Goal: Task Accomplishment & Management: Complete application form

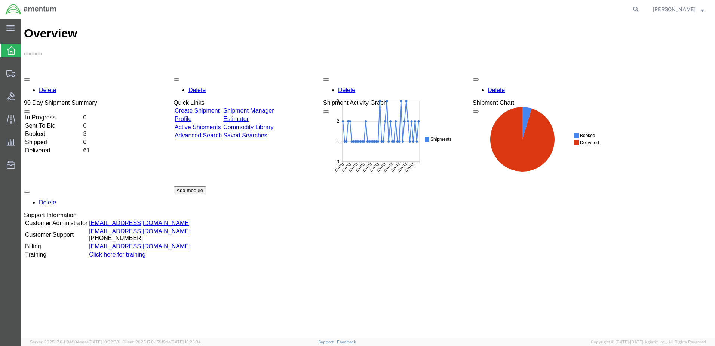
click at [207, 107] on link "Create Shipment" at bounding box center [197, 110] width 45 height 6
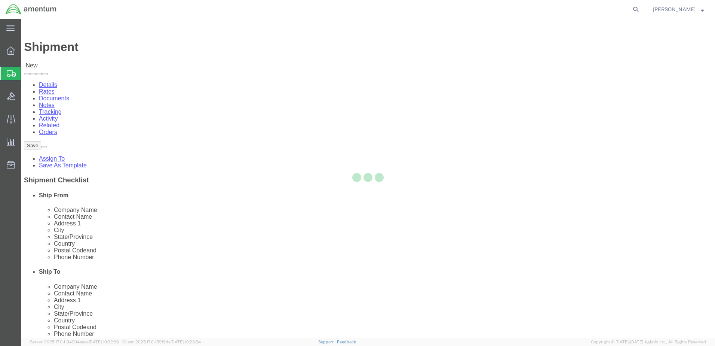
select select
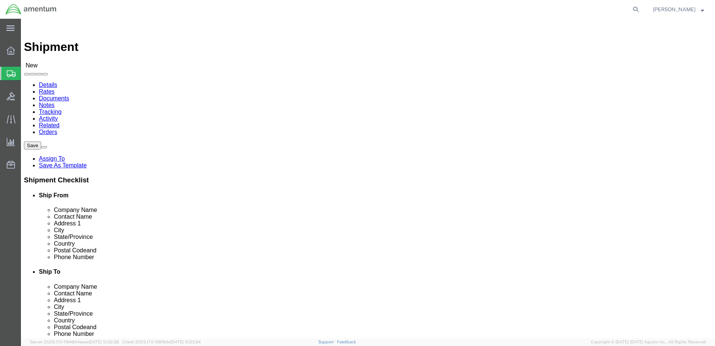
click input "text"
click input "[PERSON_NAME]"
type input "[PERSON_NAME]"
click p "- Amentum Services, Inc. - ([PERSON_NAME]) [STREET_ADDRESS]"
select select
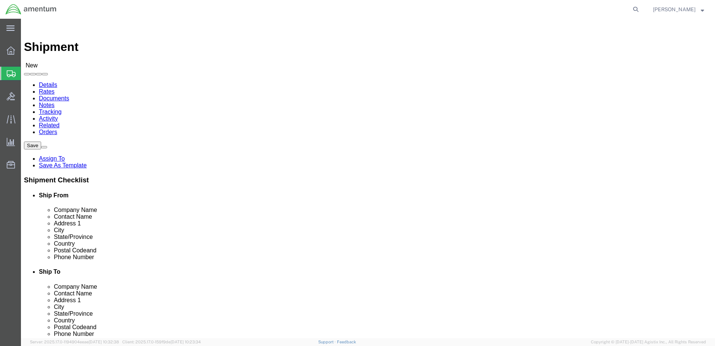
type input "Amentum Services, Inc."
type input "[PERSON_NAME]"
type input "[STREET_ADDRESS]"
type input "[GEOGRAPHIC_DATA]"
type input "17057"
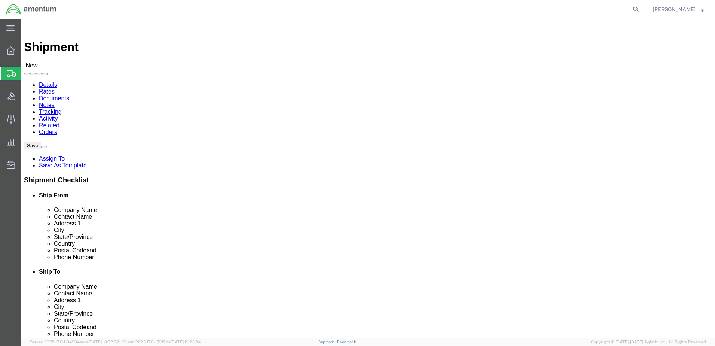
type input "[PHONE_NUMBER]"
select select "PA"
type input "[PERSON_NAME]"
click input "text"
type input "AOAP LAB"
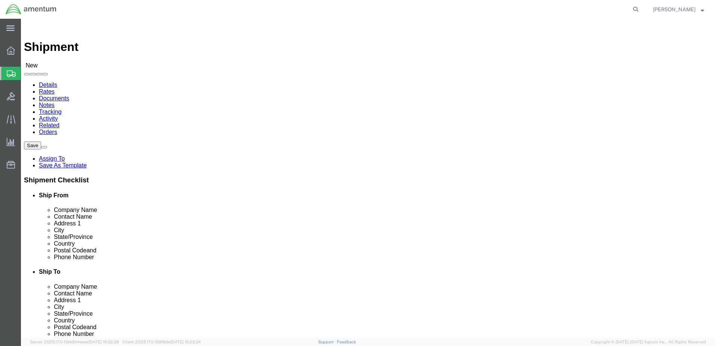
click div "- AOAP LAB - ([PERSON_NAME]) BLDG [STREET_ADDRESS][PERSON_NAME]"
select select
type input "[PERSON_NAME]"
type input "BLDG [STREET_ADDRESS]"
type input "FORT [PERSON_NAME]"
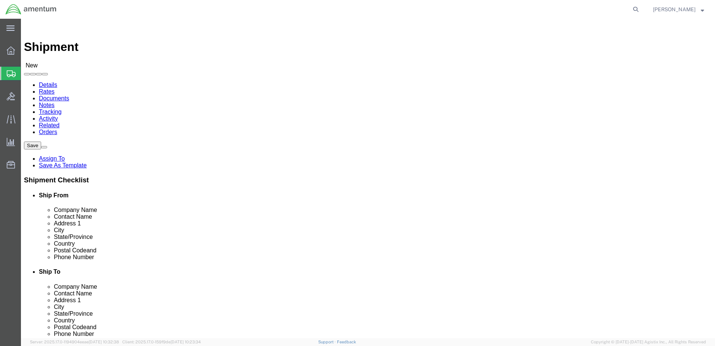
type input "76544"
type input "[PHONE_NUMBER]"
type input "[PERSON_NAME][EMAIL_ADDRESS][DOMAIN_NAME]"
checkbox input "true"
select select "[GEOGRAPHIC_DATA]"
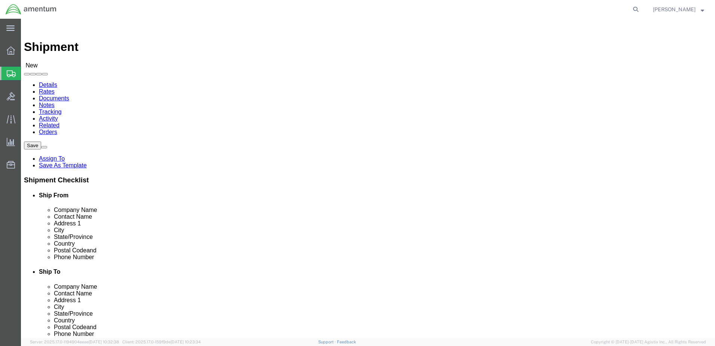
type input "AOAP LAB"
drag, startPoint x: 374, startPoint y: 154, endPoint x: 418, endPoint y: 158, distance: 44.3
click input "[PERSON_NAME]"
drag, startPoint x: 385, startPoint y: 154, endPoint x: 430, endPoint y: 155, distance: 44.9
click input "[PERSON_NAME]"
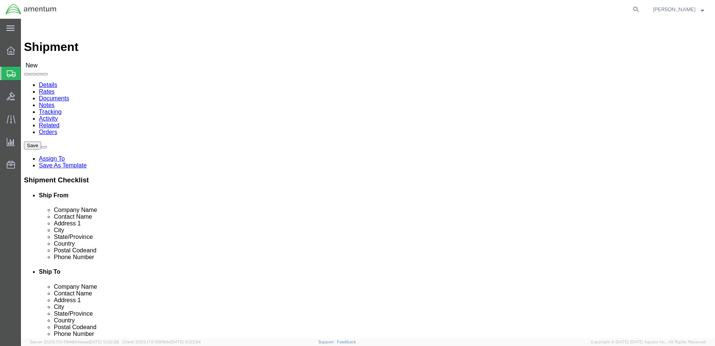
click input "[PERSON_NAME]"
type input "[PERSON_NAME]"
click input "BLDG [STREET_ADDRESS]"
drag, startPoint x: 372, startPoint y: 168, endPoint x: 479, endPoint y: 170, distance: 107.0
click input "BLDG [STREET_ADDRESS]"
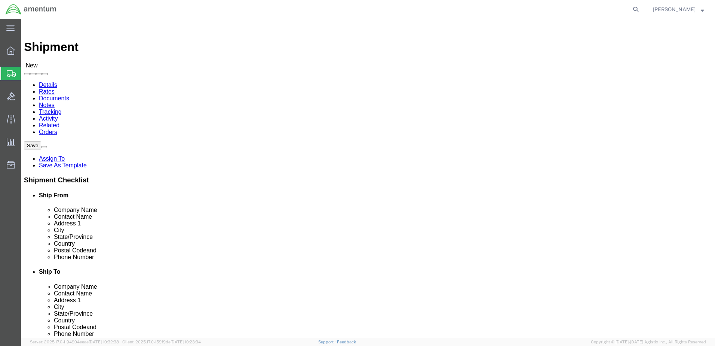
type input "BLDG [STREET_ADDRESS]"
select select
click input "FORT [PERSON_NAME]"
type input "REDSTONE ARSENAL"
click input "REDSTONE ARSENAL"
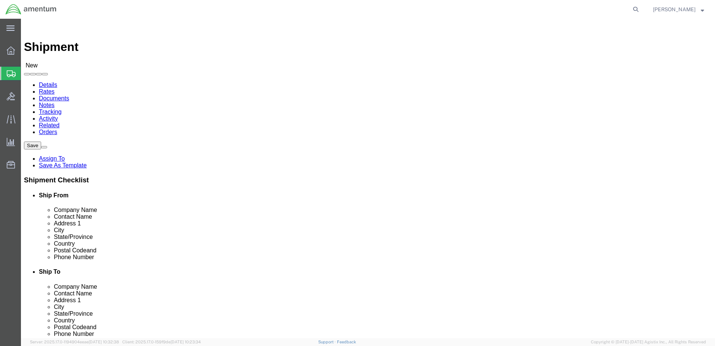
click p "- FSRD DISTRIBUTION CENTER, UHPO, 60M - ([PERSON_NAME]) [STREET_ADDRESS][PERSON…"
select select
type input "FSRD DISTRIBUTION CENTER, UHPO, 60M"
type input "[PERSON_NAME]"
type input "[STREET_ADDRESS][PERSON_NAME]"
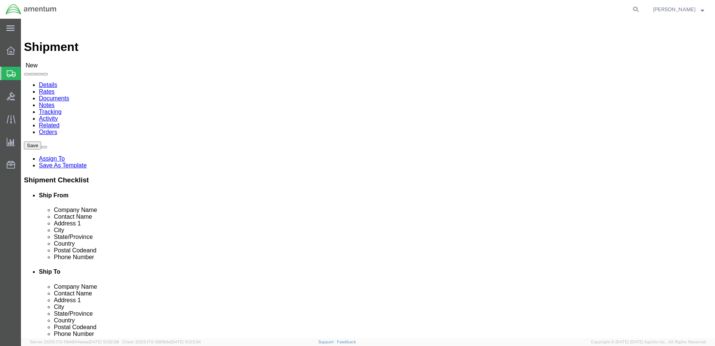
type input "REDSTONE ARSENAL"
type input "35898"
checkbox input "false"
select select "AL"
type input "REDSTONE ARSENAL"
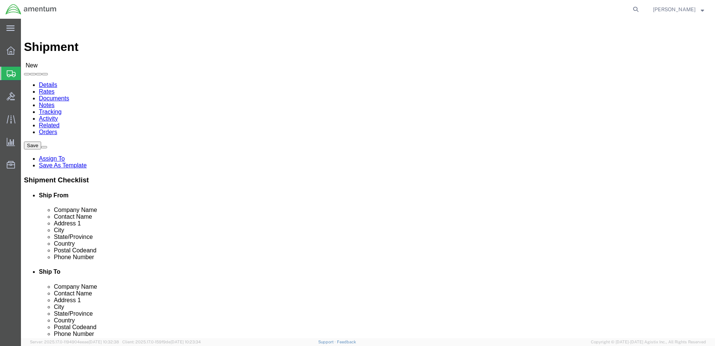
select select
click input "FSRD DISTRIBUTION CENTER, UHPO, 60M"
type input "AOAP LABORATORY"
click input "[PERSON_NAME]"
type input "[PERSON_NAME]"
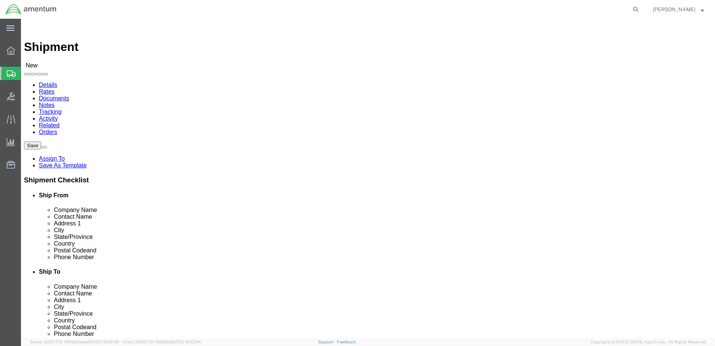
drag, startPoint x: 374, startPoint y: 168, endPoint x: 417, endPoint y: 172, distance: 43.6
click input "[STREET_ADDRESS][PERSON_NAME]"
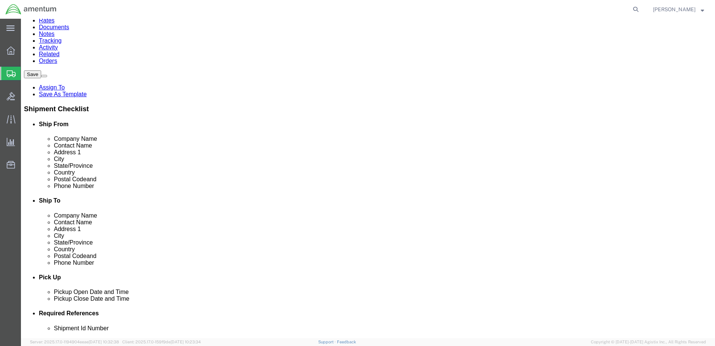
scroll to position [75, 0]
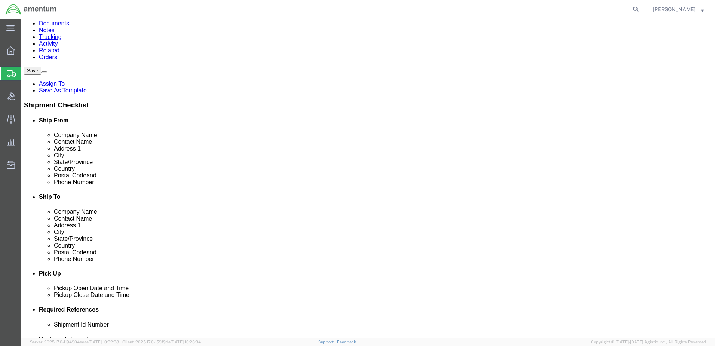
type input "BLDG [STREET_ADDRESS]"
select select
click input "text"
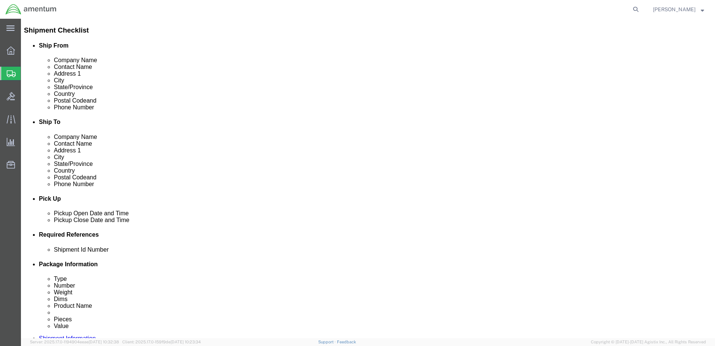
scroll to position [187, 0]
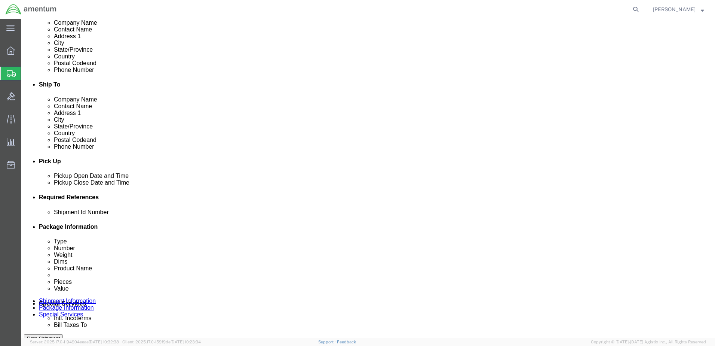
type input "[PHONE_NUMBER]"
click input "text"
paste input "4857.1.2103.00.00.00.000.FRE"
type input "4857.1.2103.00.00.00.000.FRE"
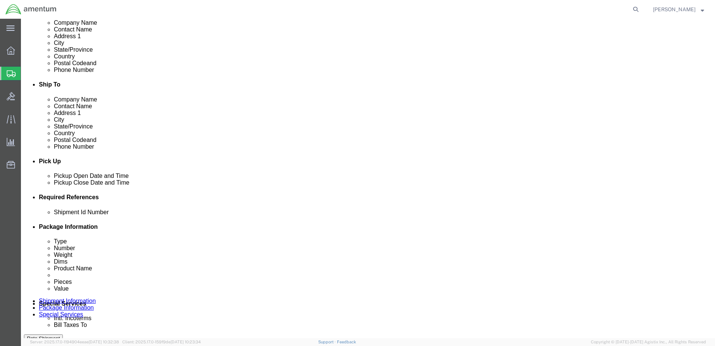
click div "Shipment Id Number 4857.1.2103.00.00.00.000.FRE Select Account Type Activity ID…"
click icon
click div "[DATE] 4:00 PM"
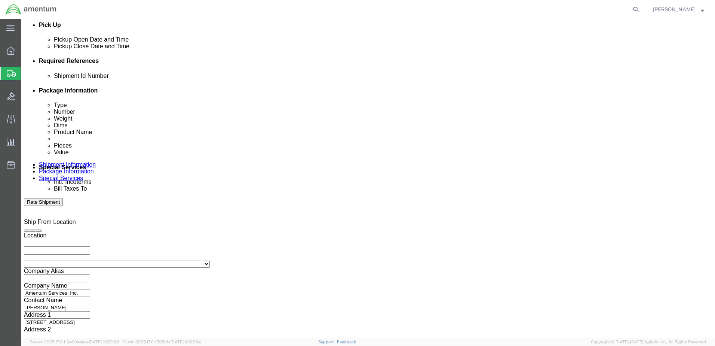
type input "5:00 PM"
click button "Apply"
click button "Continue"
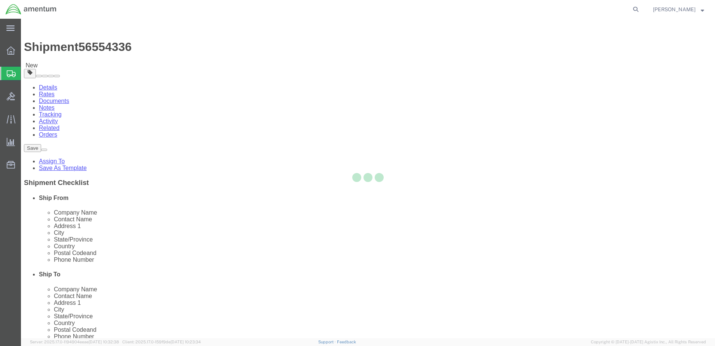
select select "CBOX"
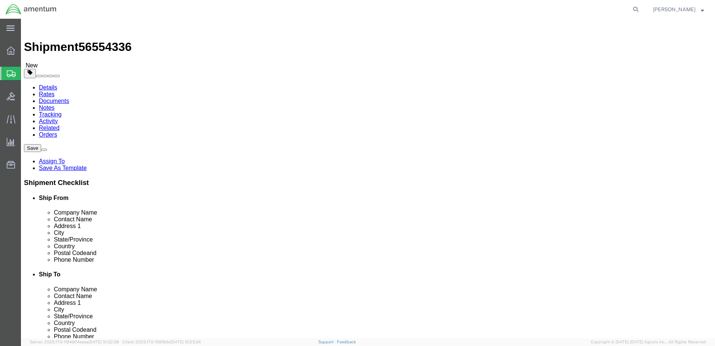
click input "text"
type input "6"
click input "text"
type input "6"
click input "text"
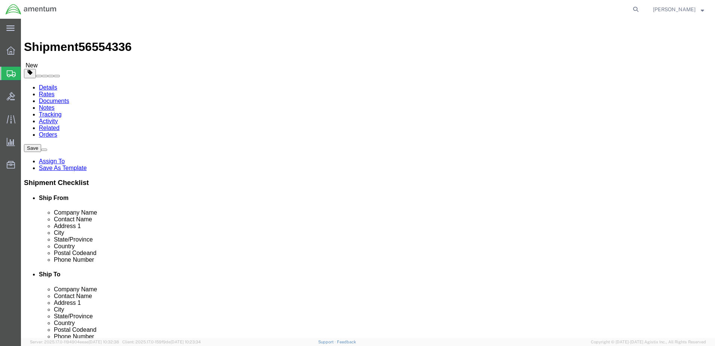
type input "6"
click div "Package Type Select BCK Boxes Bale(s) Basket(s) Bolt(s) Bottle(s) Buckets Bulk …"
click input "0.00"
type input "1.00"
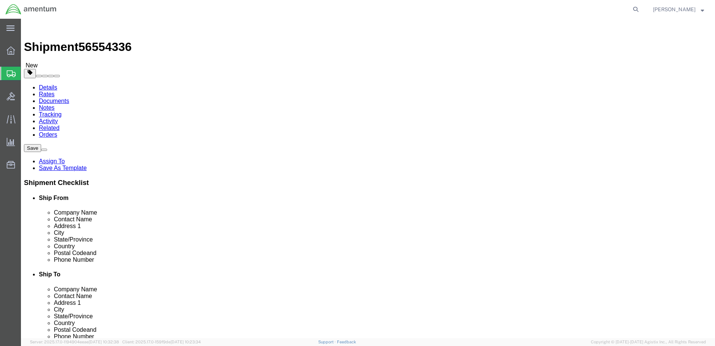
click ul
click link "Add Content"
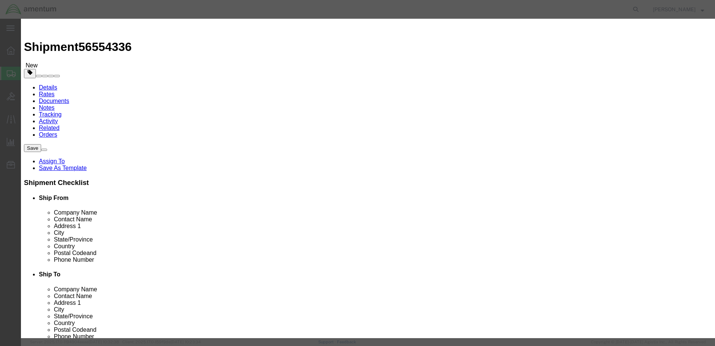
click input "text"
type input "SOAP Samples"
click input "0"
type input "1"
click input "text"
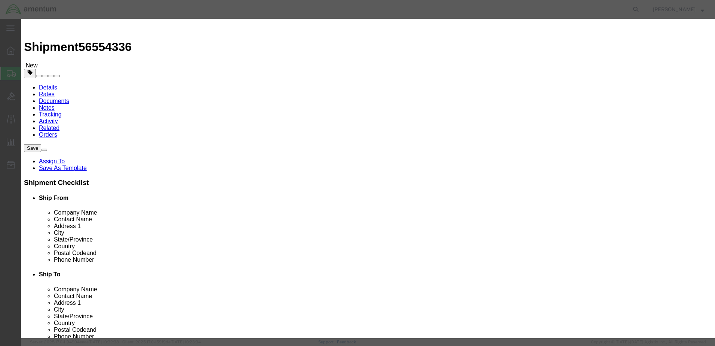
click input "1.00"
type input "1"
click input "text"
type input "50.00"
click button "Save & Close"
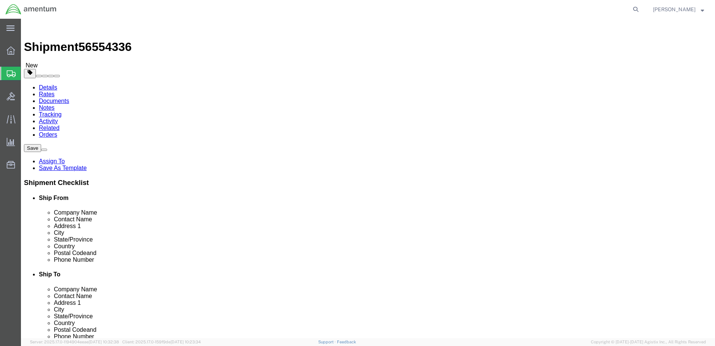
click button "Rate Shipment"
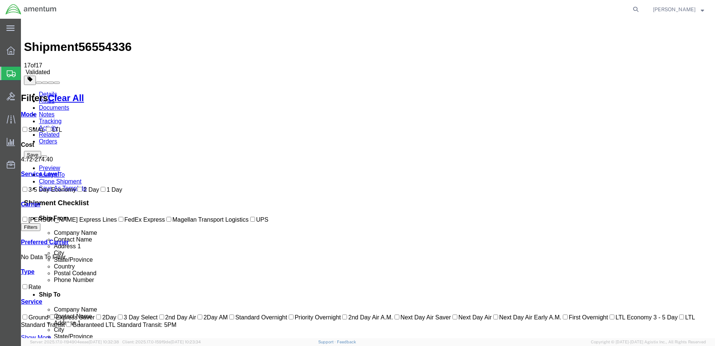
click at [119, 221] on input "FedEx Express" at bounding box center [121, 219] width 5 height 5
checkbox input "true"
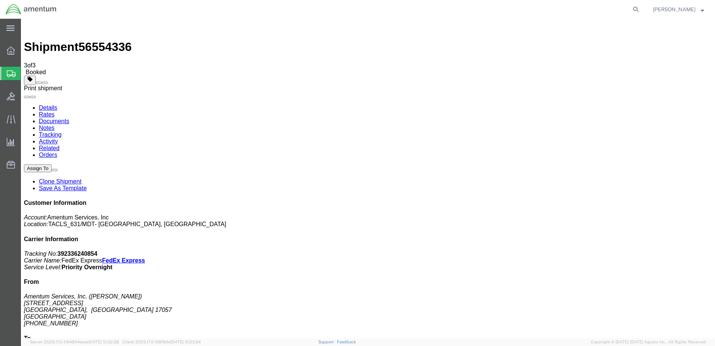
click at [45, 83] on span at bounding box center [45, 83] width 0 height 0
click at [43, 104] on link "Details" at bounding box center [48, 107] width 18 height 6
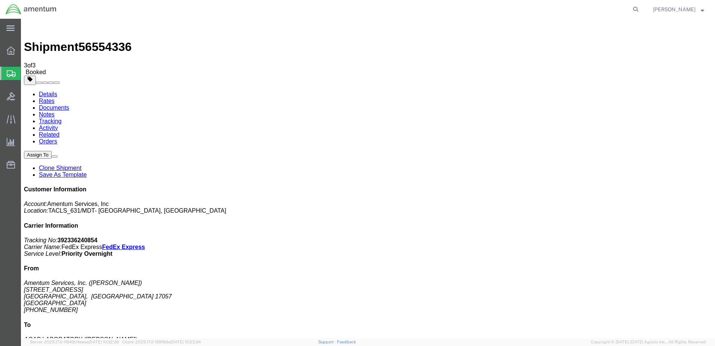
click link "Schedule pickup request"
click at [703, 10] on strong "button" at bounding box center [702, 9] width 3 height 3
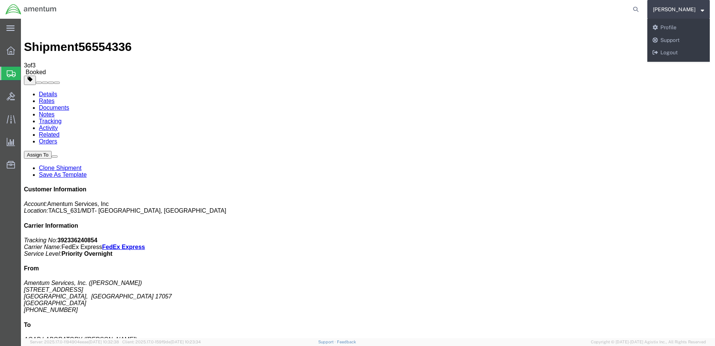
click at [699, 10] on span "[PERSON_NAME]" at bounding box center [678, 9] width 51 height 8
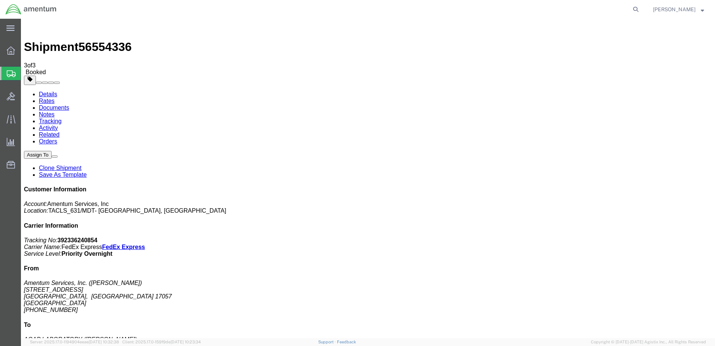
click at [701, 6] on span "[PERSON_NAME]" at bounding box center [678, 9] width 51 height 8
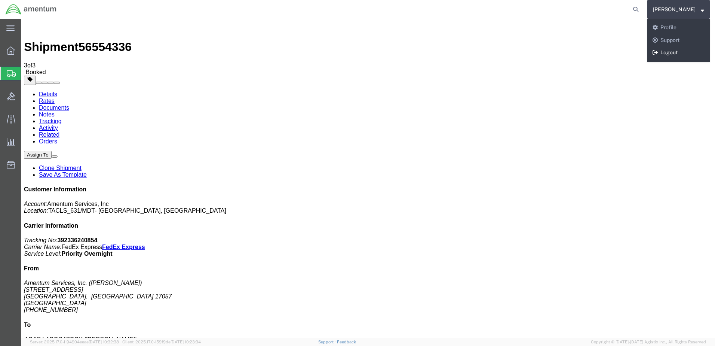
click at [673, 53] on link "Logout" at bounding box center [678, 52] width 62 height 13
